Goal: Task Accomplishment & Management: Use online tool/utility

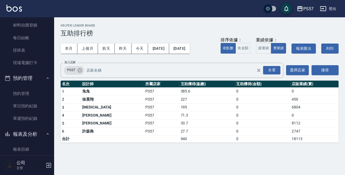
scroll to position [126, 0]
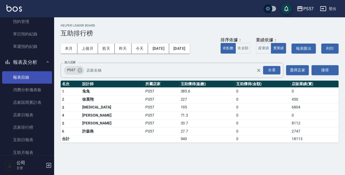
click at [25, 77] on link "報表目錄" at bounding box center [27, 77] width 50 height 12
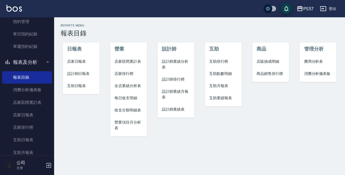
click at [80, 63] on span "店家日報表" at bounding box center [81, 62] width 28 height 6
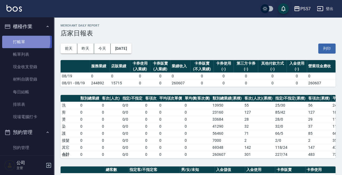
click at [23, 41] on link "打帳單" at bounding box center [27, 42] width 50 height 12
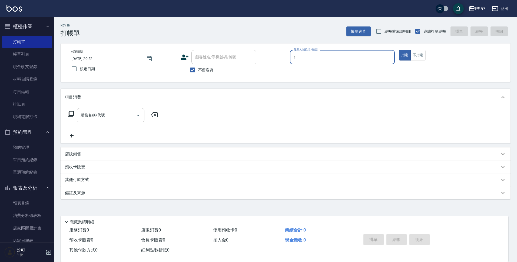
type input "Akin-1"
type button "true"
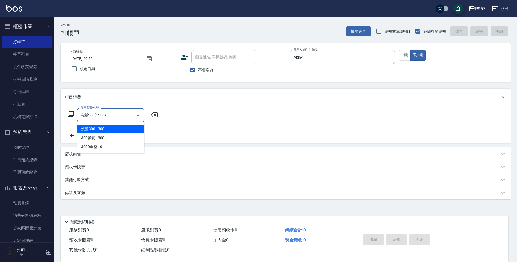
type input "洗髮300(1300)"
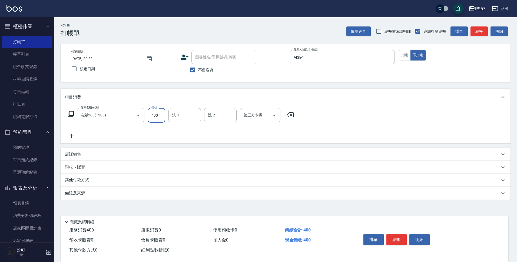
type input "400"
type input "[PERSON_NAME]-33"
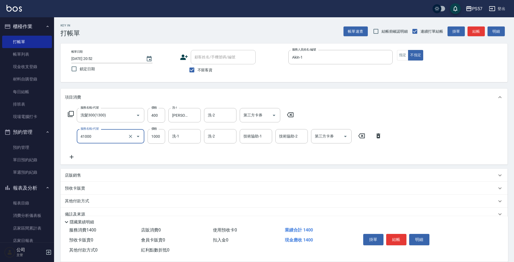
type input "任義金額燙髮(41000)"
type input "400"
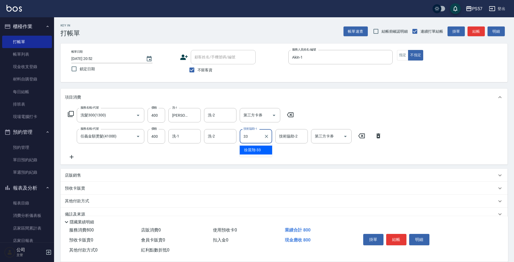
type input "[PERSON_NAME]-33"
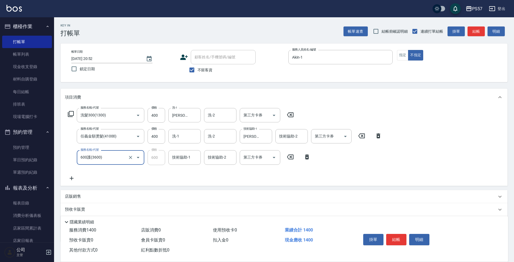
type input "600護(3600)"
type input "[PERSON_NAME]-33"
click at [158, 134] on input "400" at bounding box center [157, 136] width 18 height 15
click at [158, 135] on input "400" at bounding box center [157, 136] width 18 height 15
click at [306, 157] on icon at bounding box center [307, 157] width 4 height 5
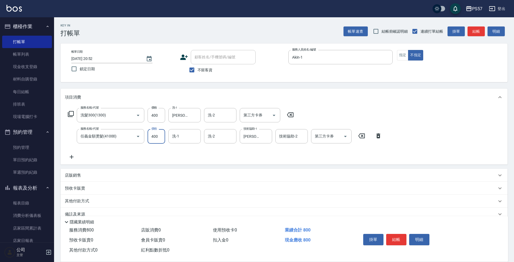
click at [151, 140] on input "400" at bounding box center [157, 136] width 18 height 15
type input "500"
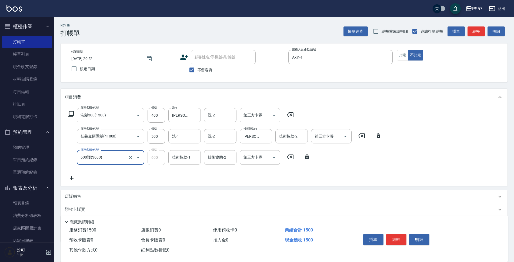
type input "600護(3600)"
type input "[PERSON_NAME]-33"
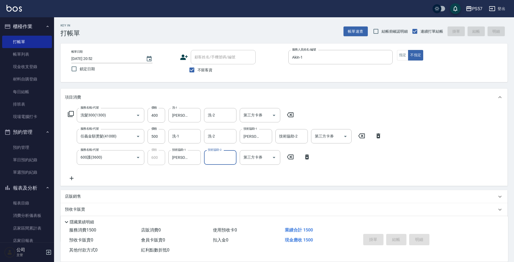
type input "[DATE] 20:53"
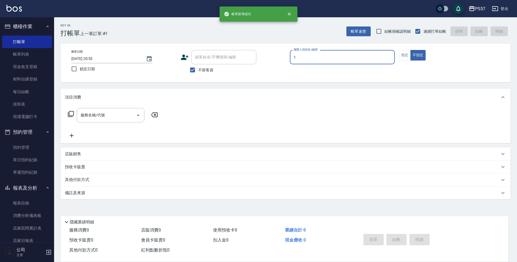
type input "Akin-1"
type button "false"
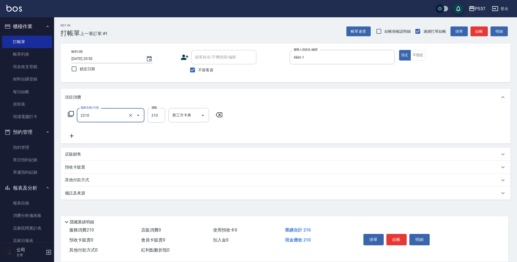
type input "剪髮210(2210)"
type input "300"
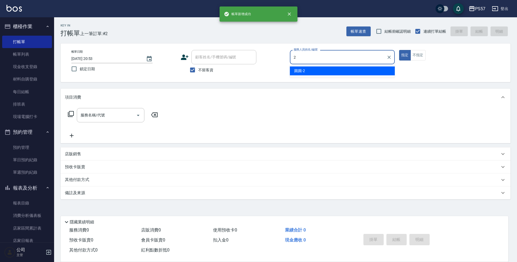
type input "圓圓-2"
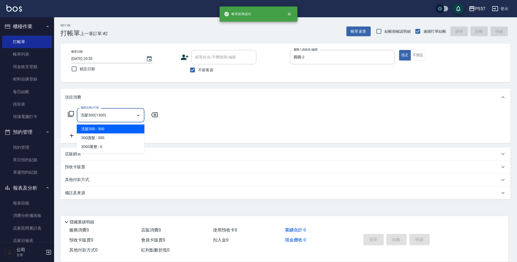
type input "洗髮300(1300)"
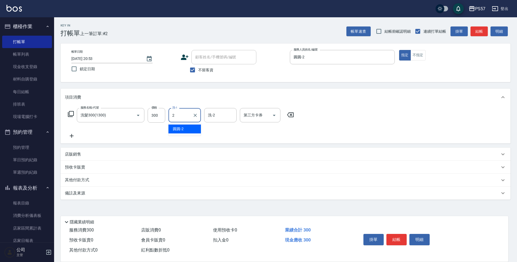
type input "圓圓-2"
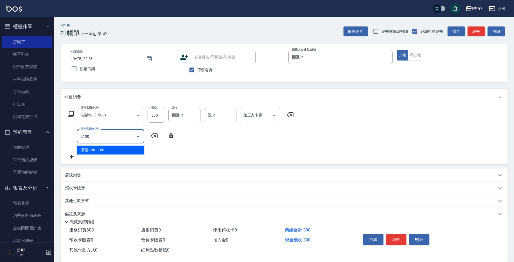
type input "剪髮100(2100)"
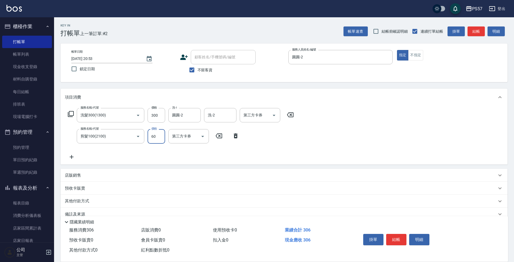
type input "60"
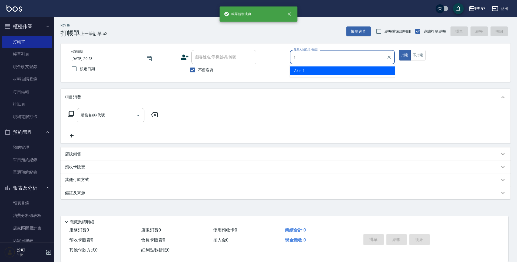
type input "Akin-1"
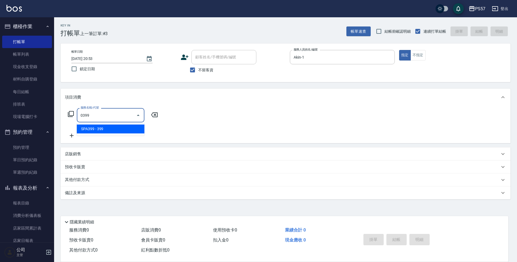
type input "SPA399(0399)"
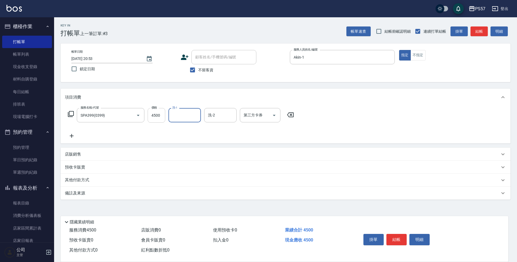
click at [158, 114] on input "4500" at bounding box center [157, 115] width 18 height 15
type input "500"
type input "[PERSON_NAME]-33"
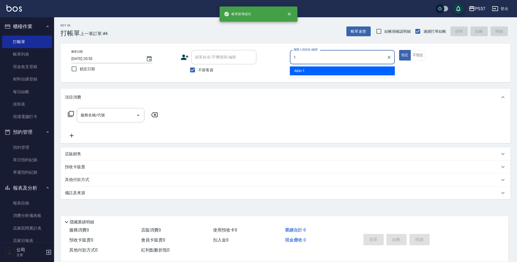
type input "Akin-1"
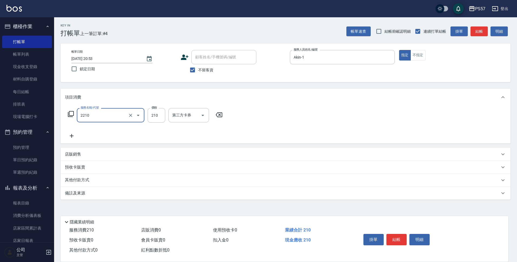
type input "剪髮210(2210)"
type input "300"
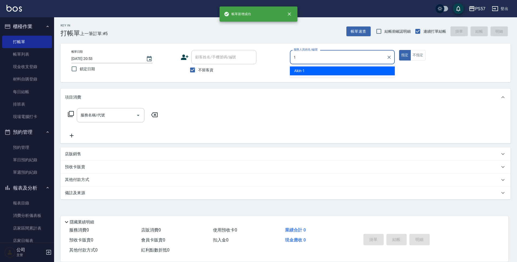
type input "Akin-1"
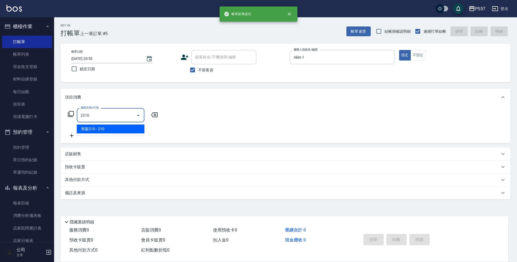
type input "剪髮210(2210)"
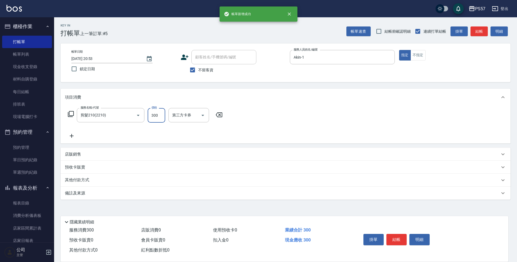
type input "300"
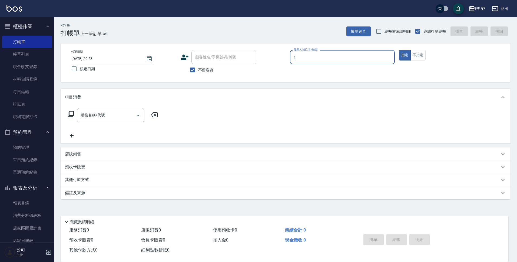
type input "Akin-1"
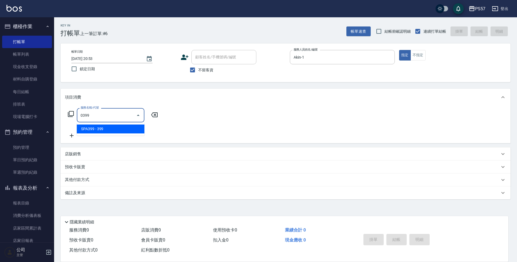
type input "SPA399(0399)"
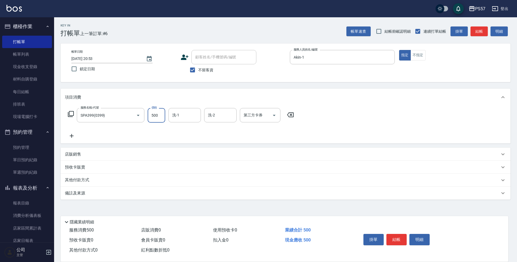
type input "500"
type input "[PERSON_NAME]-33"
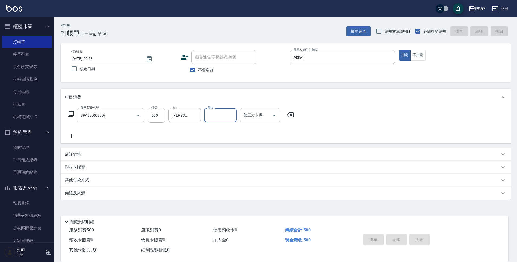
type input "[DATE] 20:54"
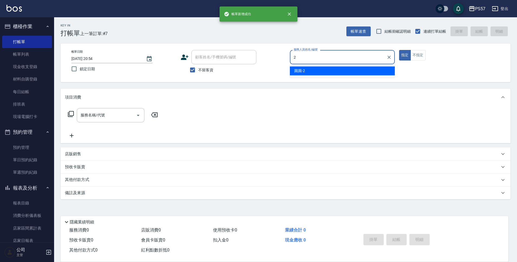
type input "圓圓-2"
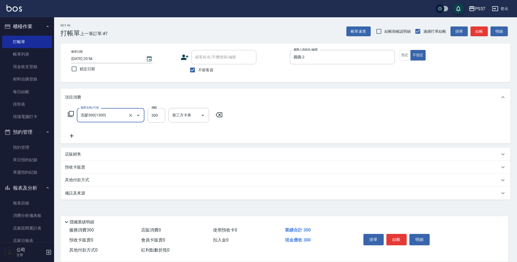
type input "洗髮300(1300)"
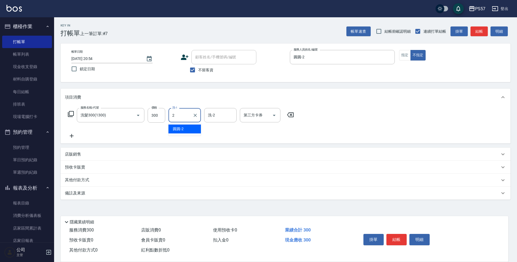
type input "圓圓-2"
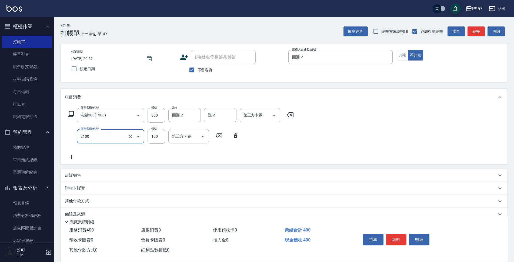
type input "剪髮100(2100)"
type input "60"
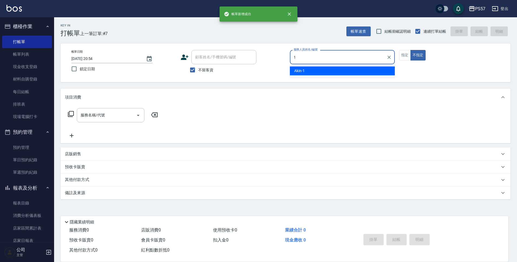
type input "Akin-1"
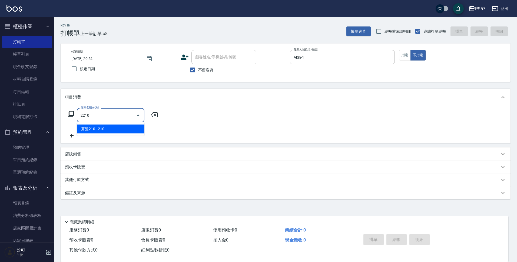
type input "剪髮210(2210)"
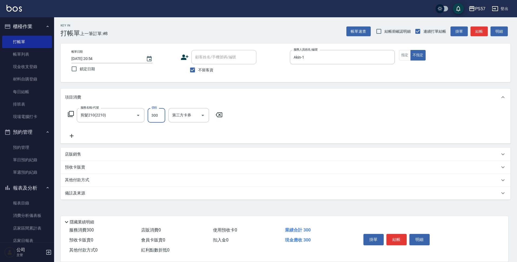
type input "300"
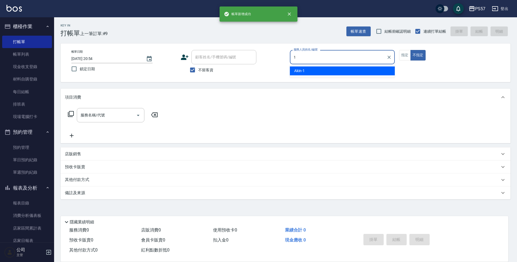
type input "Akin-1"
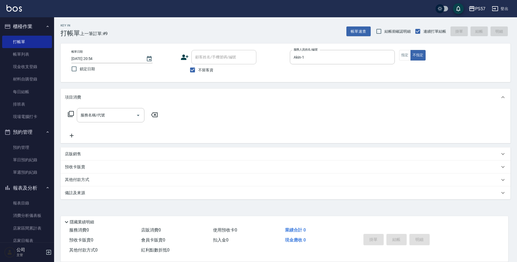
click at [345, 49] on div "帳單日期 [DATE] 20:54 鎖定日期 顧客姓名/手機號碼/編號 顧客姓名/手機號碼/編號 不留客資 服務人員姓名/編號 [PERSON_NAME]-1…" at bounding box center [286, 63] width 450 height 39
click at [345, 56] on button "指定" at bounding box center [405, 55] width 12 height 11
click at [90, 117] on input "服務名稱/代號" at bounding box center [106, 115] width 55 height 9
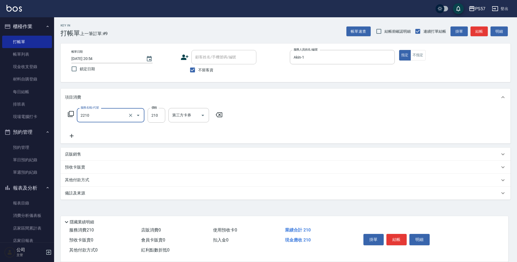
type input "剪髮210(2210)"
type input "300"
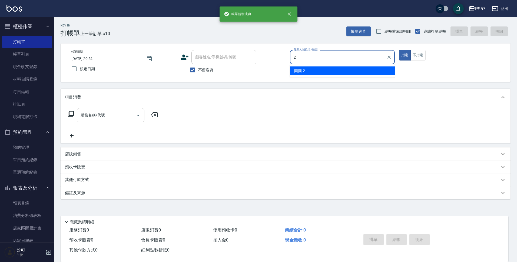
type input "圓圓-2"
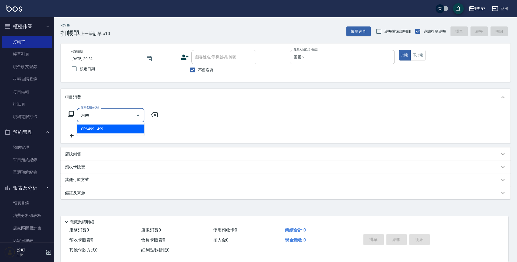
type input "SPA499(0499)"
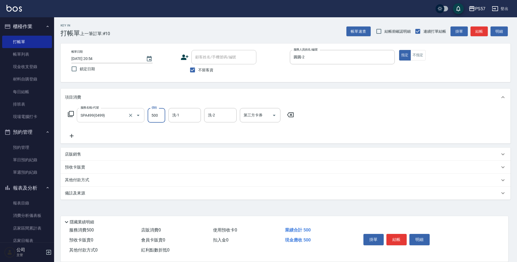
type input "500"
type input "圓圓-2"
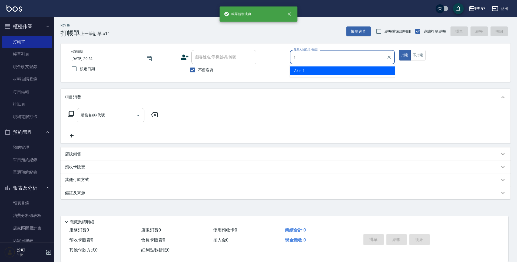
type input "Akin-1"
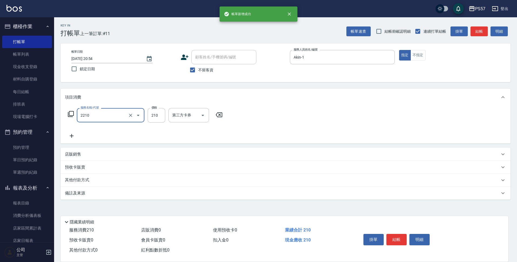
type input "剪髮210(2210)"
type input "300"
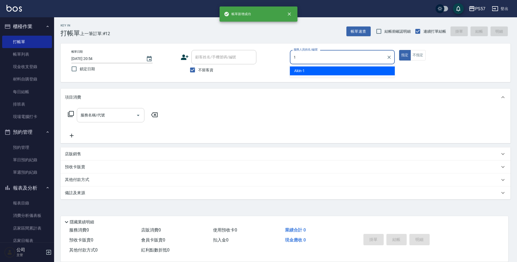
type input "Akin-1"
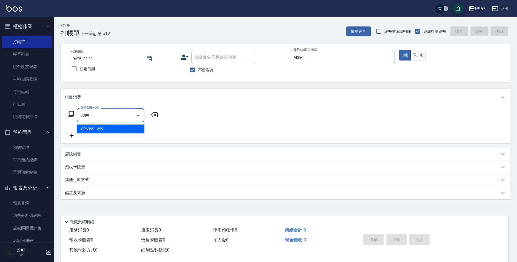
type input "SPA399(0399)"
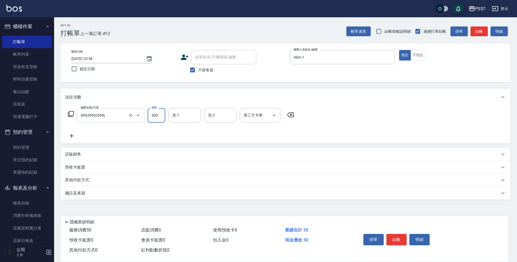
type input "500"
type input "[PERSON_NAME]-33"
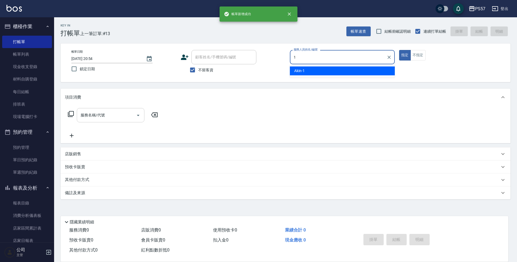
type input "Akin-1"
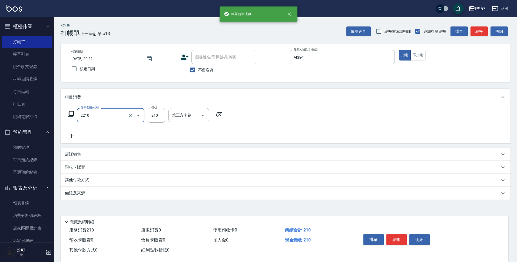
type input "剪髮210(2210)"
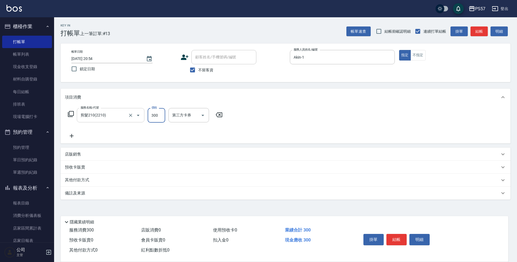
type input "300"
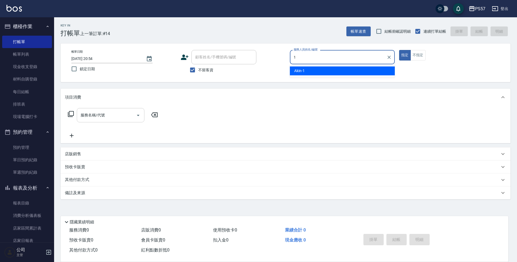
type input "Akin-1"
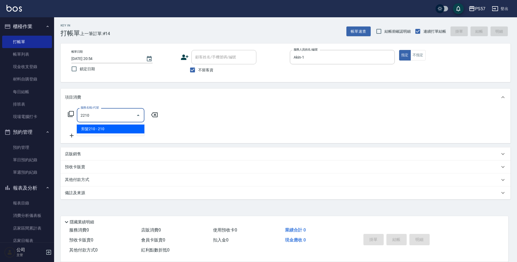
type input "剪髮210(2210)"
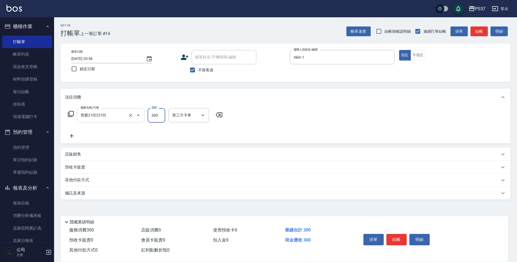
type input "300"
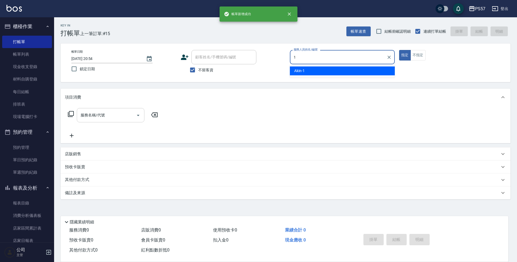
type input "Akin-1"
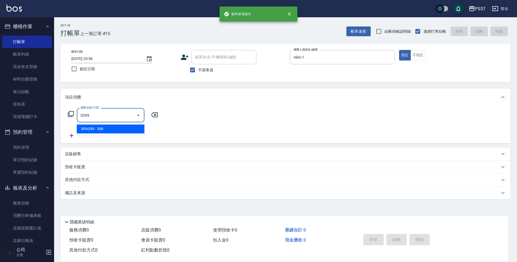
type input "SPA399(0399)"
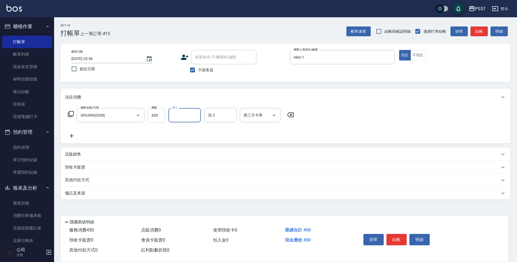
click at [154, 113] on input "450" at bounding box center [157, 115] width 18 height 15
type input "500"
type input "[PERSON_NAME]-33"
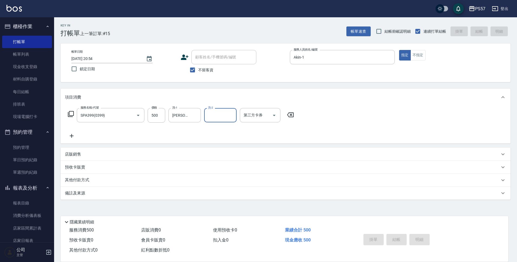
type input "[DATE] 20:55"
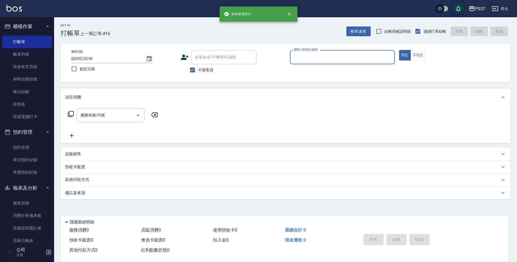
drag, startPoint x: 28, startPoint y: 197, endPoint x: 39, endPoint y: 188, distance: 14.4
click at [28, 175] on link "報表目錄" at bounding box center [27, 203] width 50 height 12
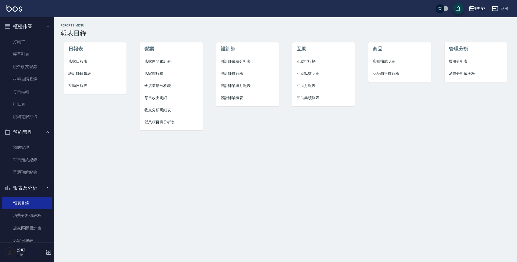
click at [81, 62] on span "店家日報表" at bounding box center [95, 62] width 54 height 6
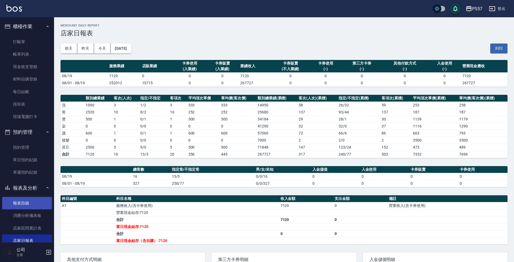
click at [22, 175] on link "報表目錄" at bounding box center [27, 203] width 50 height 12
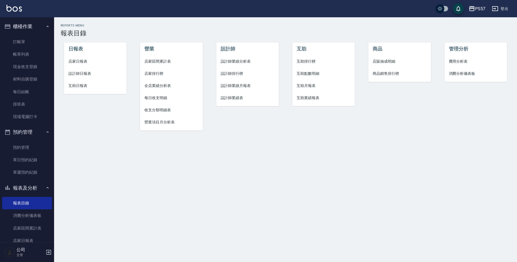
click at [80, 74] on span "設計師日報表" at bounding box center [95, 74] width 54 height 6
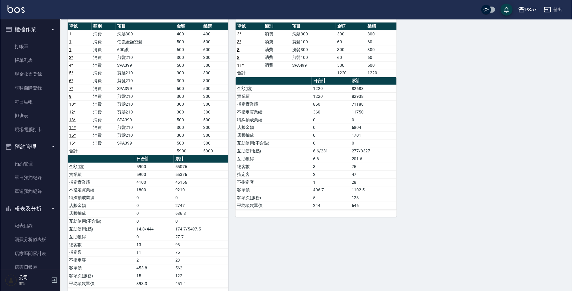
scroll to position [36, 0]
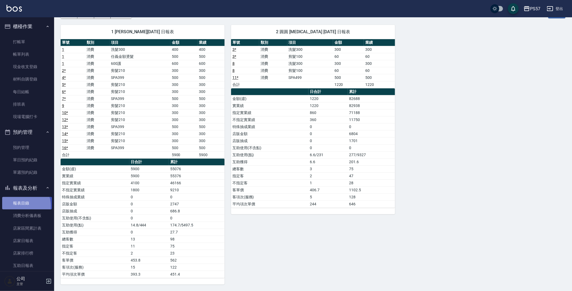
click at [20, 175] on link "報表目錄" at bounding box center [27, 203] width 50 height 12
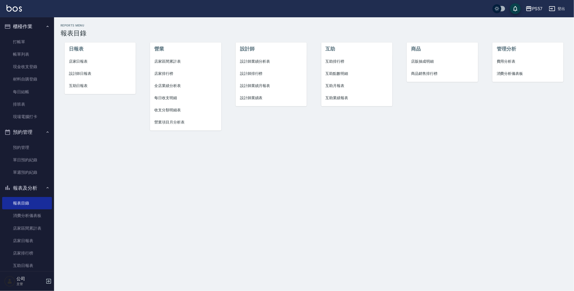
click at [79, 83] on span "互助日報表" at bounding box center [100, 86] width 62 height 6
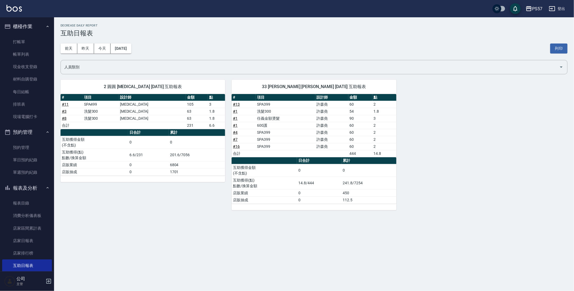
drag, startPoint x: 38, startPoint y: 205, endPoint x: 46, endPoint y: 195, distance: 12.7
click at [39, 175] on link "報表目錄" at bounding box center [27, 203] width 50 height 12
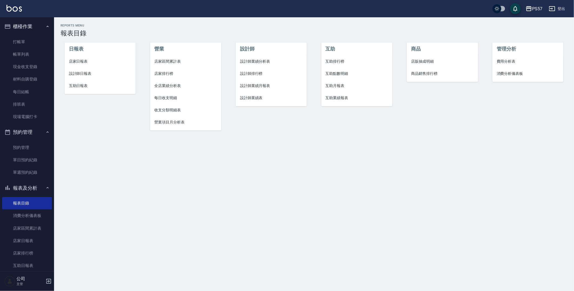
click at [87, 71] on span "設計師日報表" at bounding box center [100, 74] width 62 height 6
